Goal: Information Seeking & Learning: Find specific fact

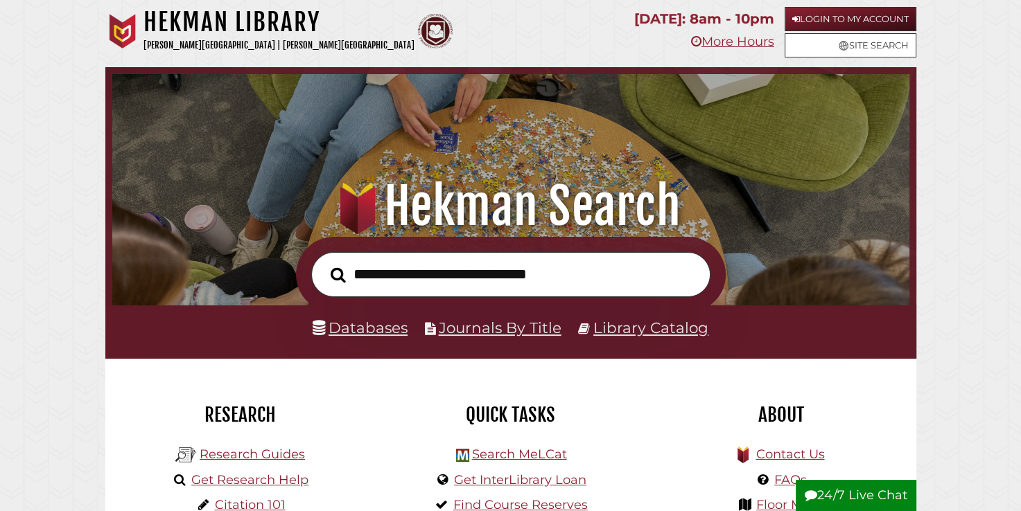
scroll to position [263, 790]
click at [525, 269] on input "text" at bounding box center [510, 274] width 399 height 45
type input "********"
click at [324, 263] on button "Search" at bounding box center [338, 275] width 29 height 24
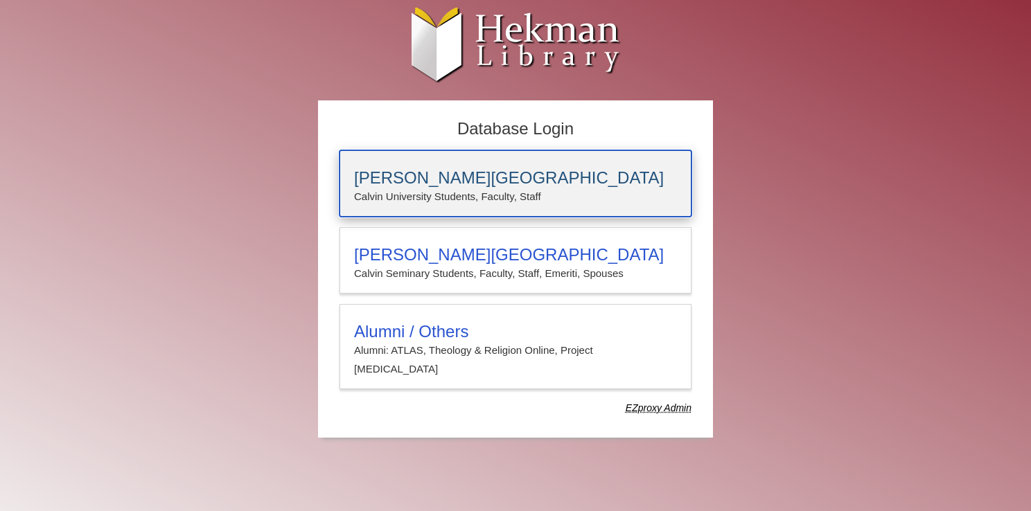
click at [410, 182] on h3 "[PERSON_NAME][GEOGRAPHIC_DATA]" at bounding box center [515, 177] width 323 height 19
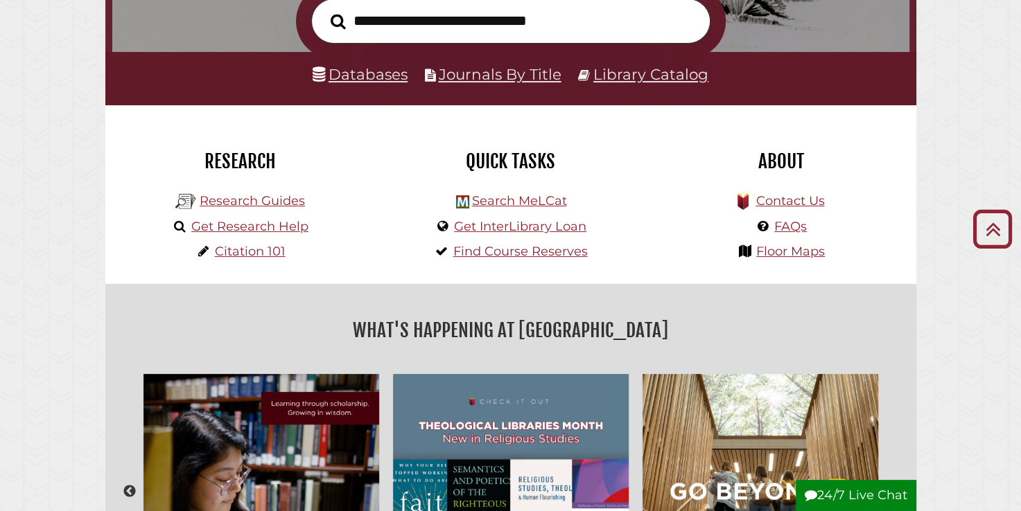
scroll to position [254, 0]
